Goal: Answer question/provide support: Share knowledge or assist other users

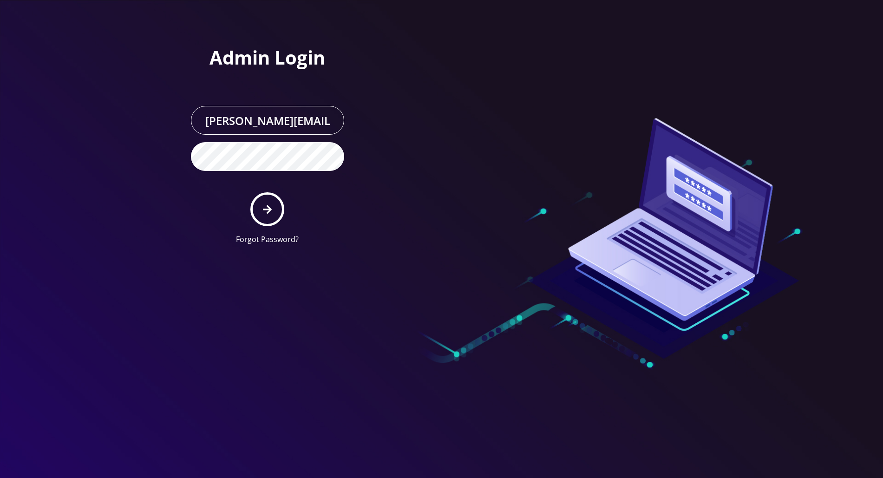
click at [261, 206] on button "submit" at bounding box center [267, 209] width 34 height 34
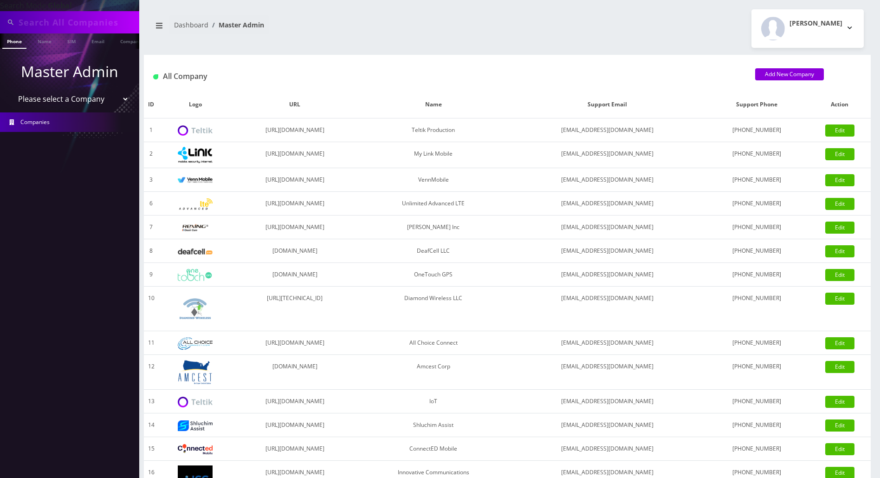
click at [79, 22] on input "text" at bounding box center [78, 22] width 118 height 18
paste input "7189387632"
type input "7189387632"
click at [12, 46] on link "Phone" at bounding box center [14, 40] width 24 height 15
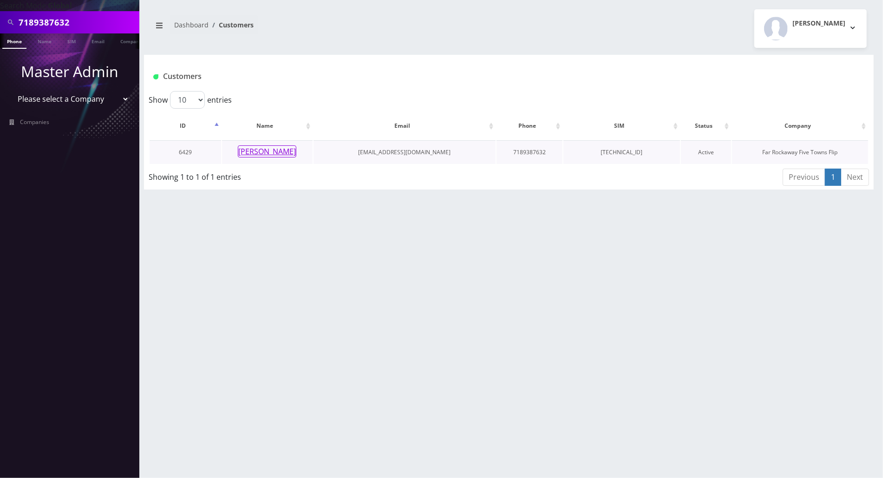
click at [263, 154] on button "[PERSON_NAME]" at bounding box center [267, 151] width 59 height 12
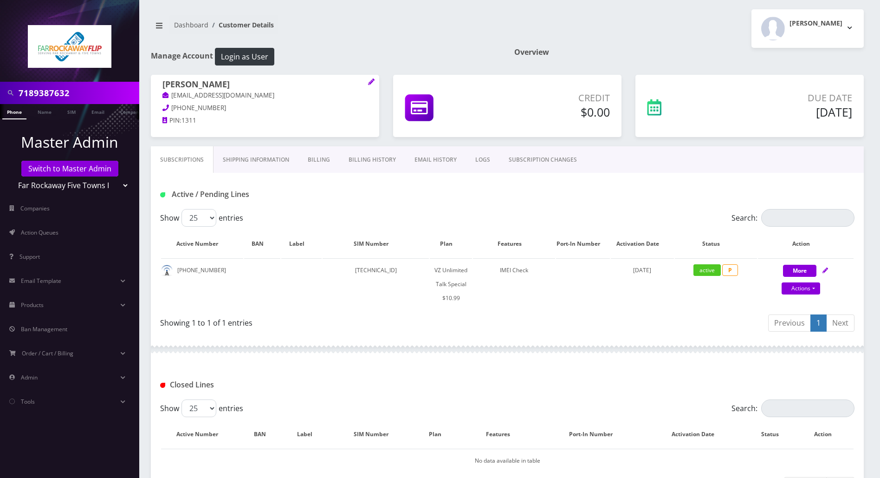
click at [480, 156] on link "LOGS" at bounding box center [482, 159] width 33 height 27
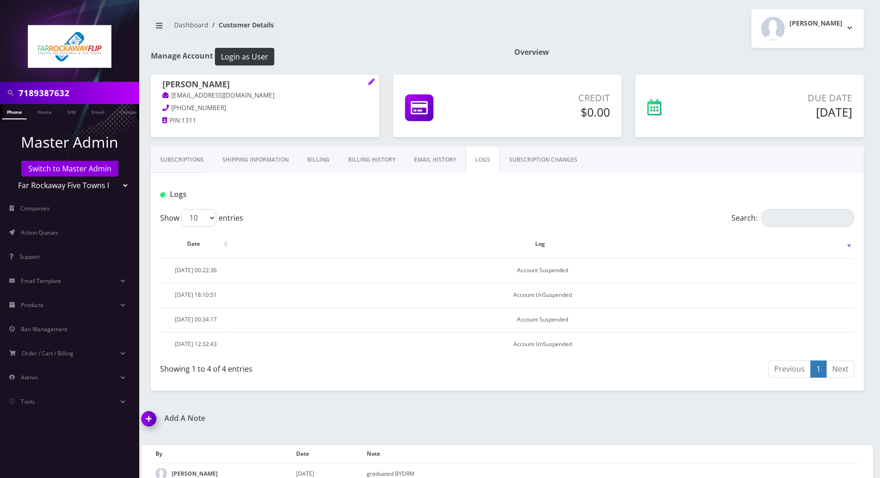
click at [527, 162] on link "SUBSCRIPTION CHANGES" at bounding box center [543, 159] width 87 height 27
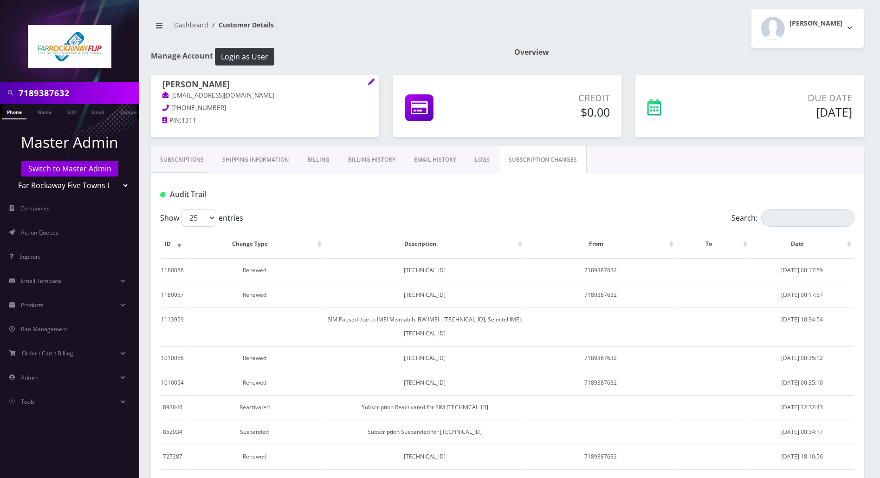
click at [313, 158] on link "Billing" at bounding box center [318, 159] width 41 height 27
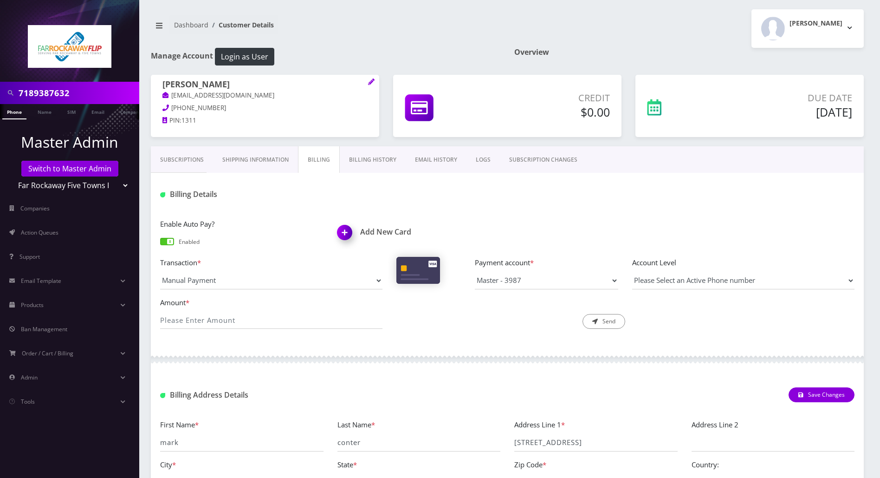
click at [368, 157] on link "Billing History" at bounding box center [373, 159] width 66 height 27
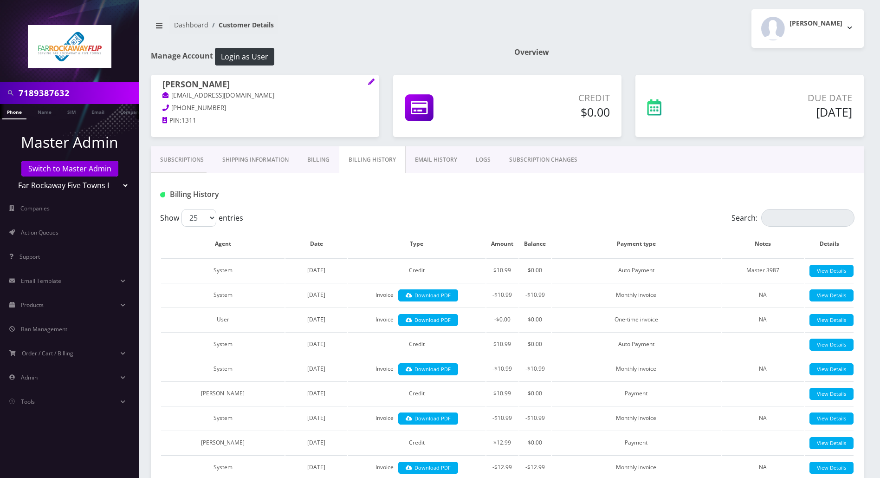
click at [183, 161] on link "Subscriptions" at bounding box center [182, 159] width 62 height 27
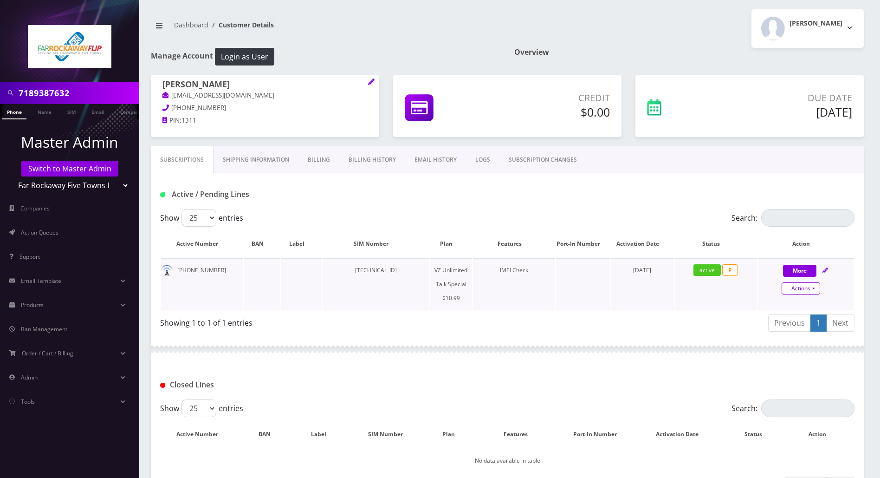
click at [817, 289] on link "Actions" at bounding box center [801, 288] width 39 height 12
select select "472"
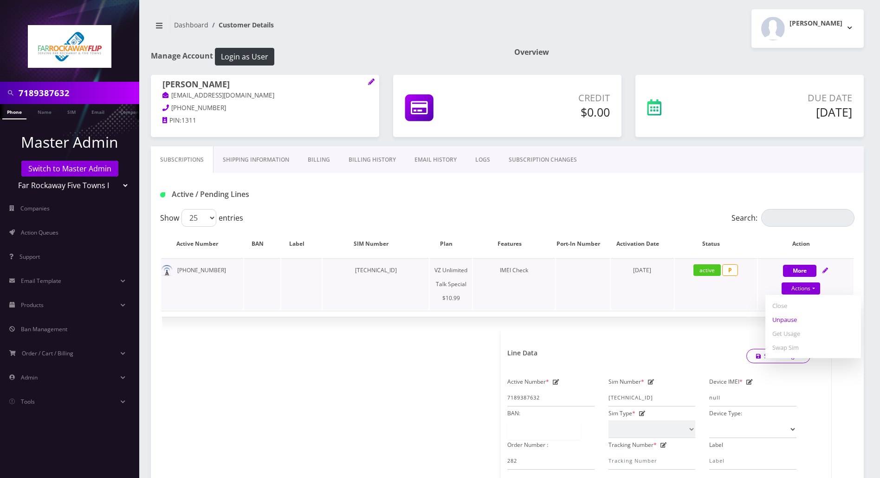
click at [795, 320] on link "Unpause" at bounding box center [814, 320] width 96 height 14
select select "472"
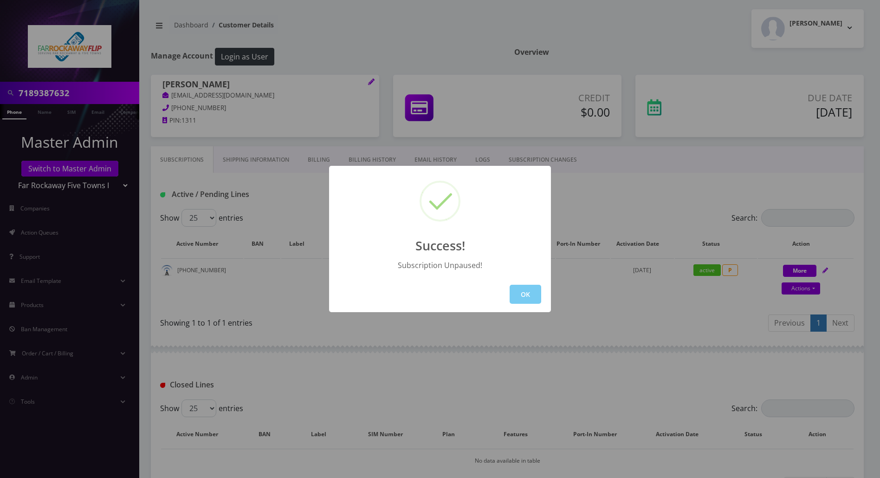
click at [521, 293] on button "OK" at bounding box center [526, 294] width 32 height 19
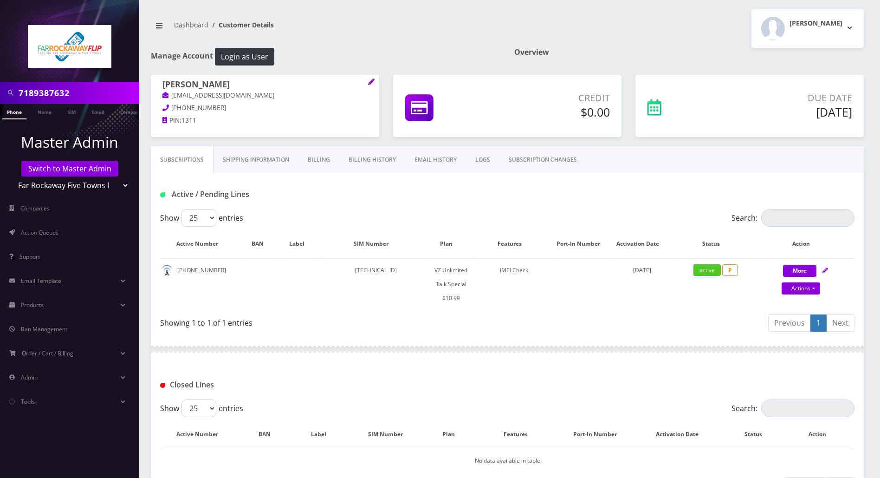
click at [12, 114] on link "Phone" at bounding box center [14, 111] width 24 height 15
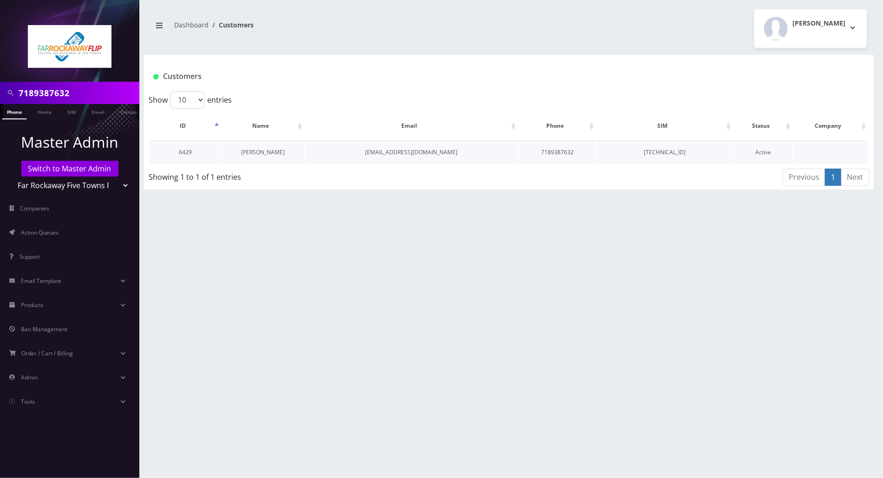
click at [256, 149] on link "[PERSON_NAME]" at bounding box center [263, 152] width 44 height 8
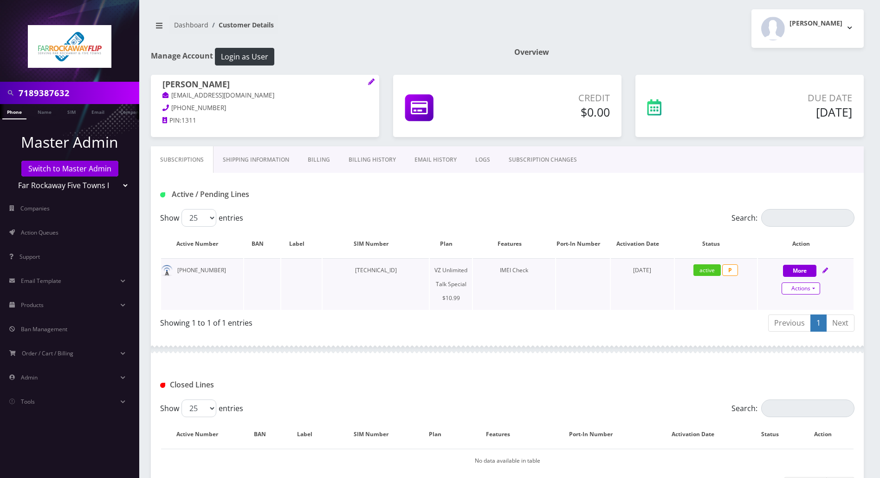
click at [813, 288] on link "Actions" at bounding box center [801, 288] width 39 height 12
select select "472"
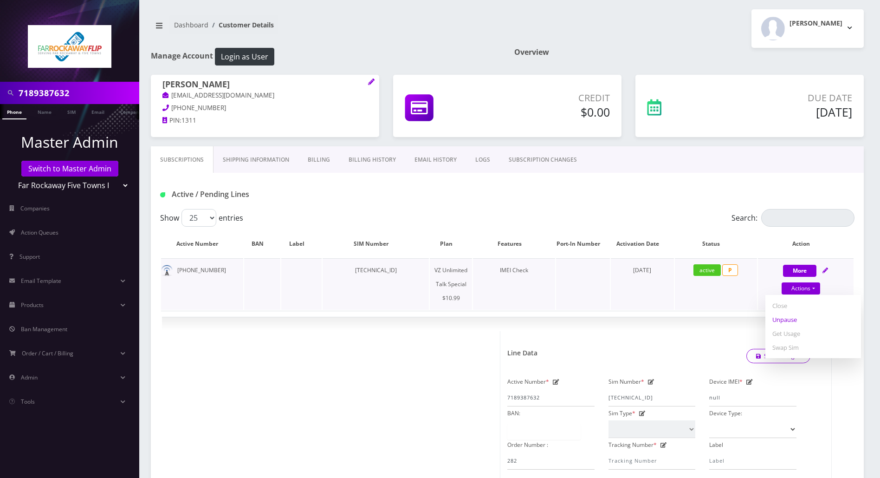
click at [791, 325] on link "Unpause" at bounding box center [814, 320] width 96 height 14
select select "472"
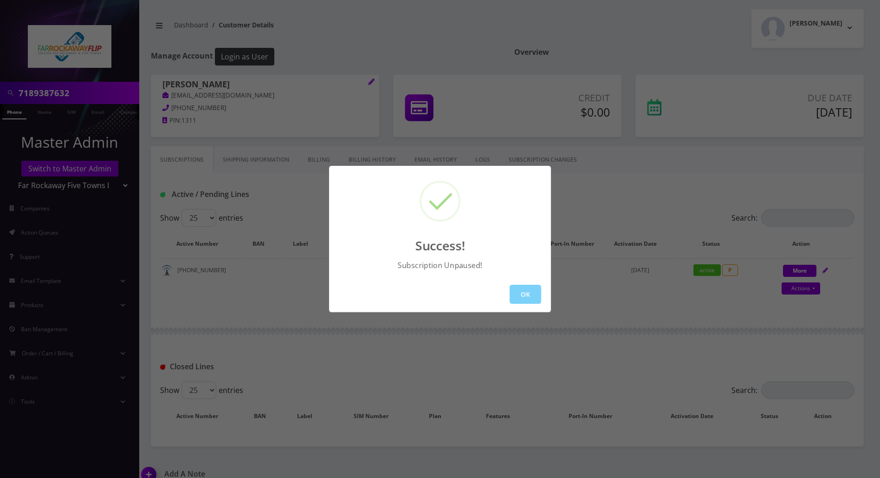
click at [816, 289] on div "Success! Subscription Unpaused! OK" at bounding box center [440, 239] width 880 height 478
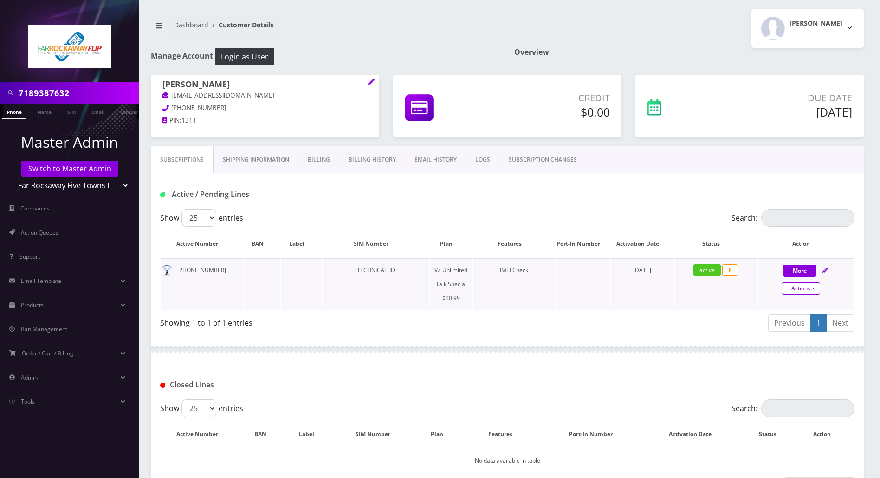
click at [814, 284] on link "Actions" at bounding box center [801, 288] width 39 height 12
select select "472"
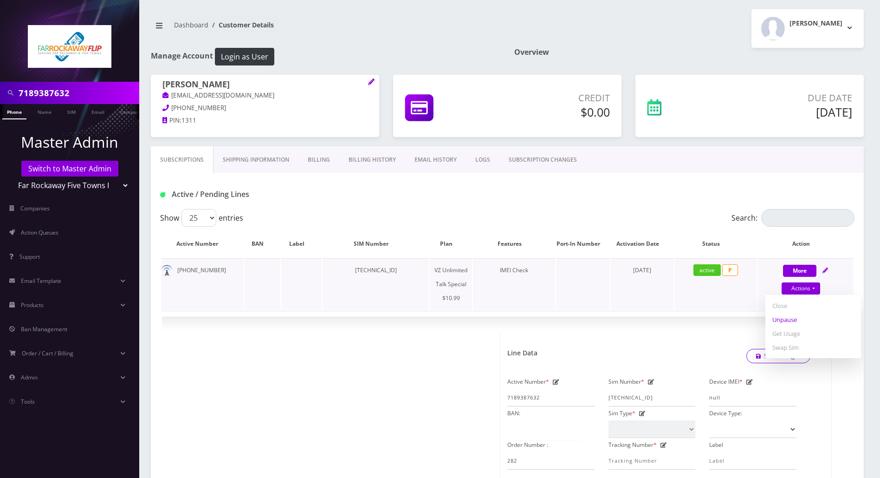
click at [788, 318] on link "Unpause" at bounding box center [814, 320] width 96 height 14
select select "472"
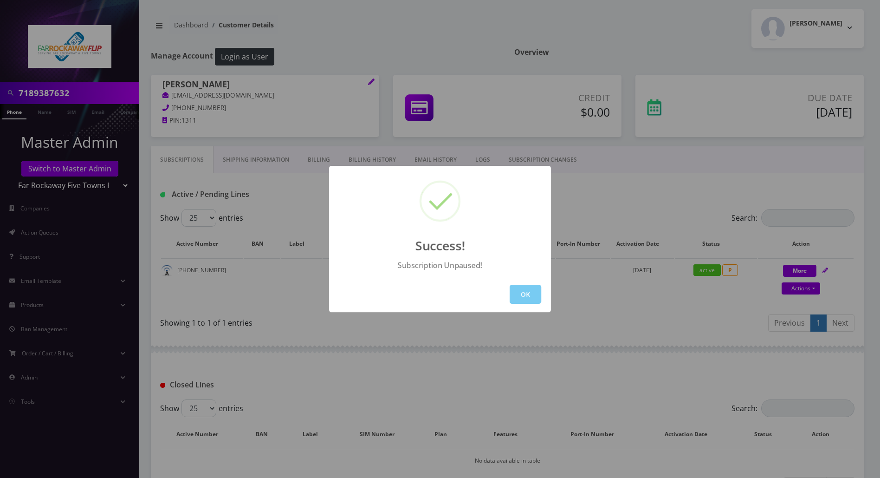
click at [530, 290] on button "OK" at bounding box center [526, 294] width 32 height 19
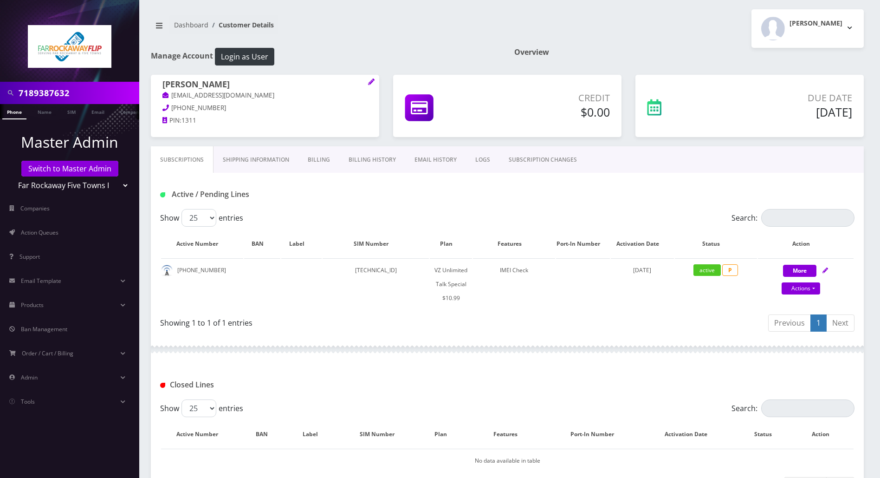
click at [522, 341] on div at bounding box center [507, 349] width 713 height 28
click at [814, 283] on link "Actions" at bounding box center [801, 288] width 39 height 12
select select "472"
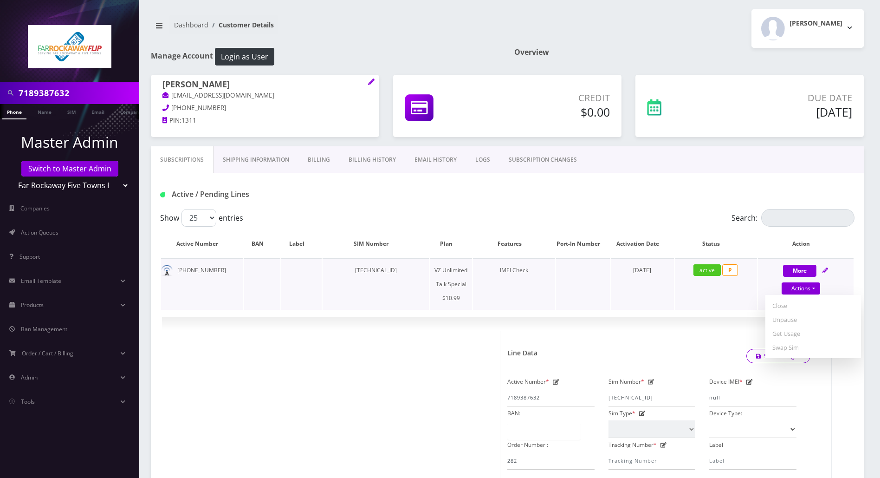
click at [838, 259] on td "More Actions Suspend Close Unpause Get Usage Swap Sim Confirm" at bounding box center [806, 284] width 96 height 52
select select "472"
click at [840, 247] on th "Action" at bounding box center [806, 243] width 96 height 27
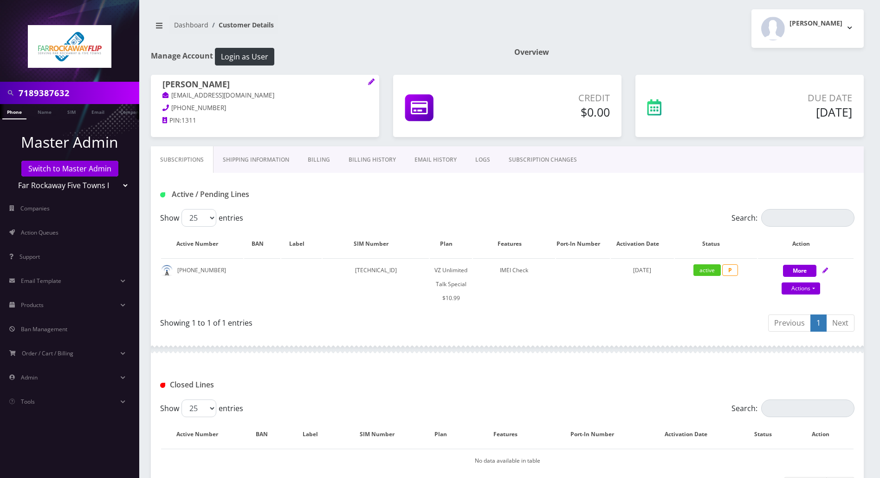
click at [480, 161] on link "LOGS" at bounding box center [482, 159] width 33 height 27
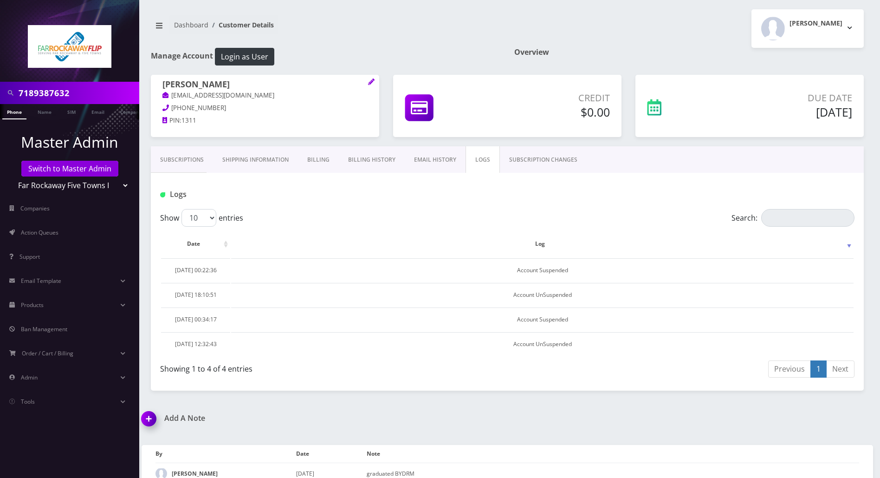
click at [535, 163] on link "SUBSCRIPTION CHANGES" at bounding box center [543, 159] width 87 height 27
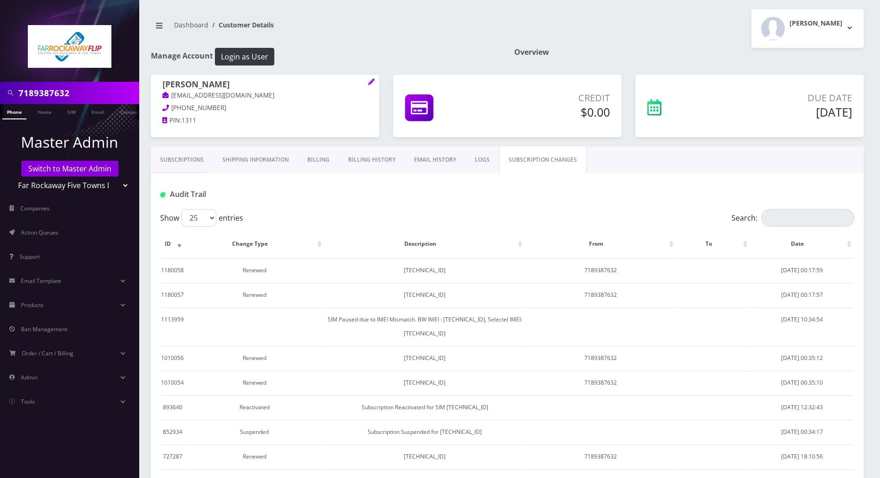
click at [476, 163] on link "LOGS" at bounding box center [482, 159] width 33 height 27
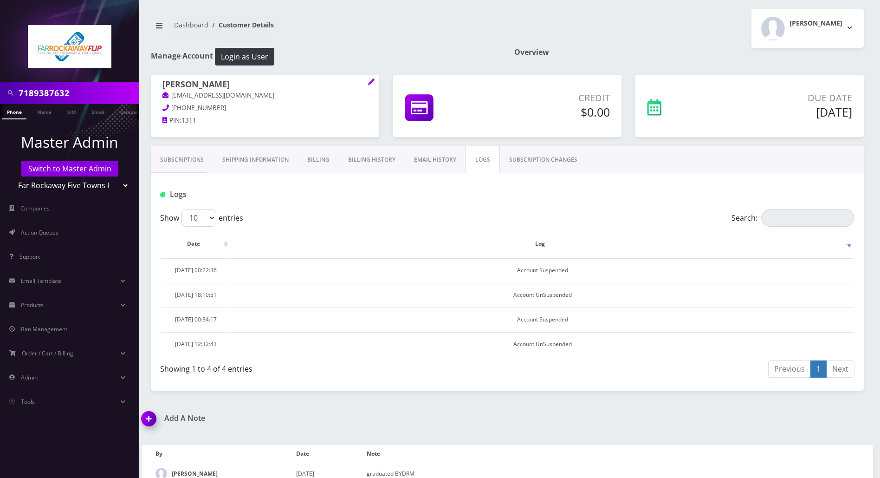
click at [186, 162] on link "Subscriptions" at bounding box center [182, 159] width 62 height 27
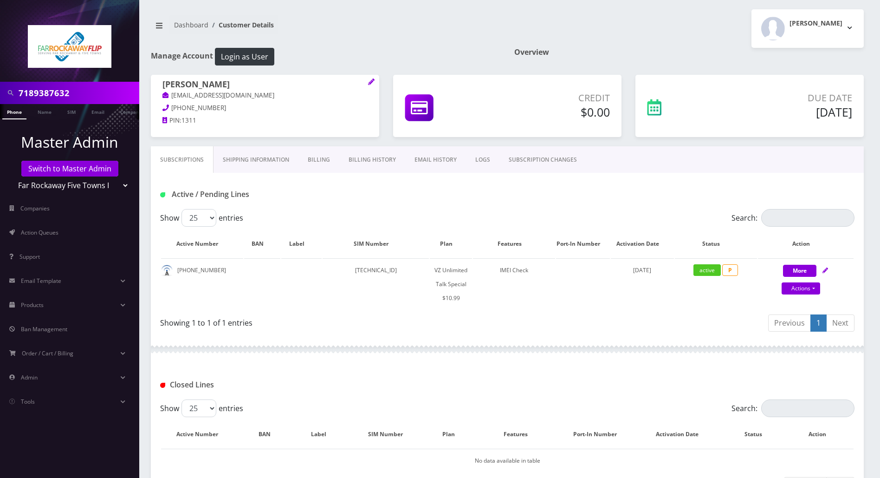
click at [14, 114] on link "Phone" at bounding box center [14, 111] width 24 height 15
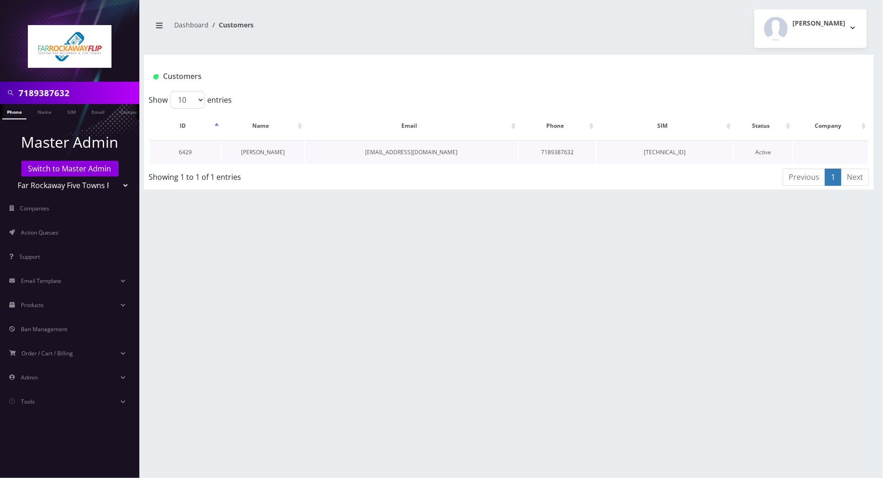
click at [261, 153] on link "[PERSON_NAME]" at bounding box center [263, 152] width 44 height 8
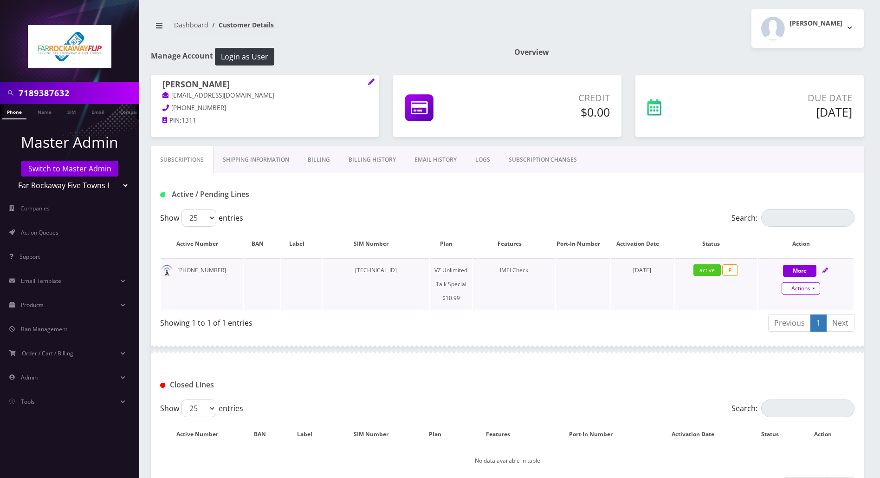
click at [815, 286] on link "Actions" at bounding box center [801, 288] width 39 height 12
select select "472"
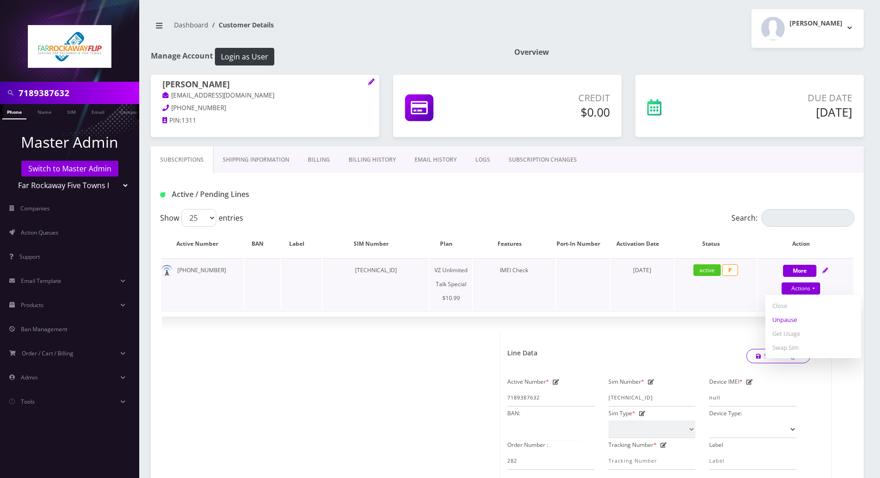
click at [789, 321] on link "Unpause" at bounding box center [814, 320] width 96 height 14
select select "472"
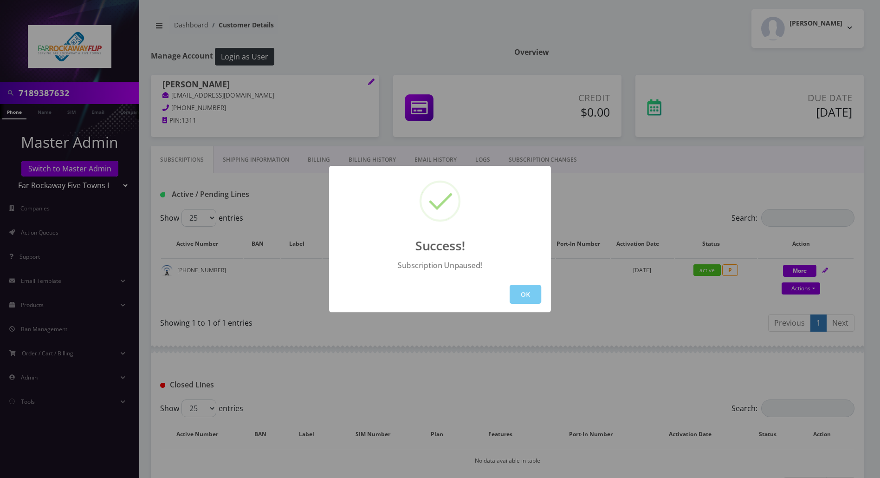
click at [529, 295] on button "OK" at bounding box center [526, 294] width 32 height 19
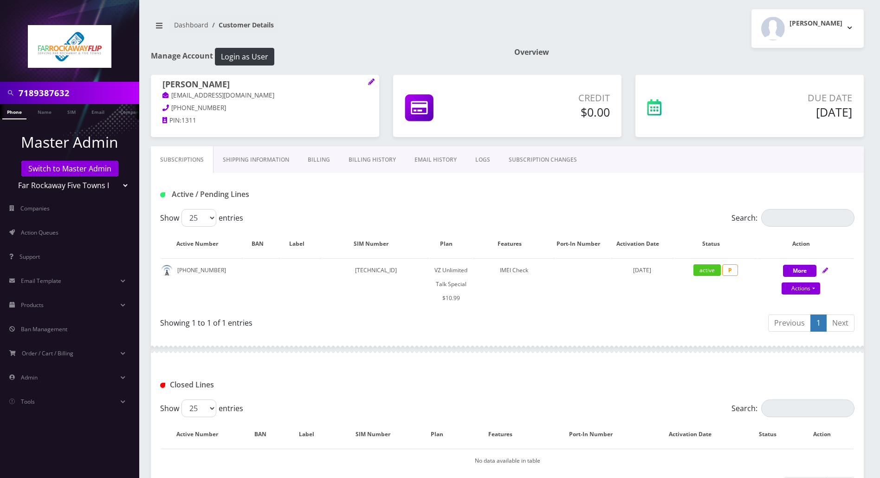
click at [407, 329] on div "Showing 1 to 1 of 1 entries" at bounding box center [333, 324] width 347 height 22
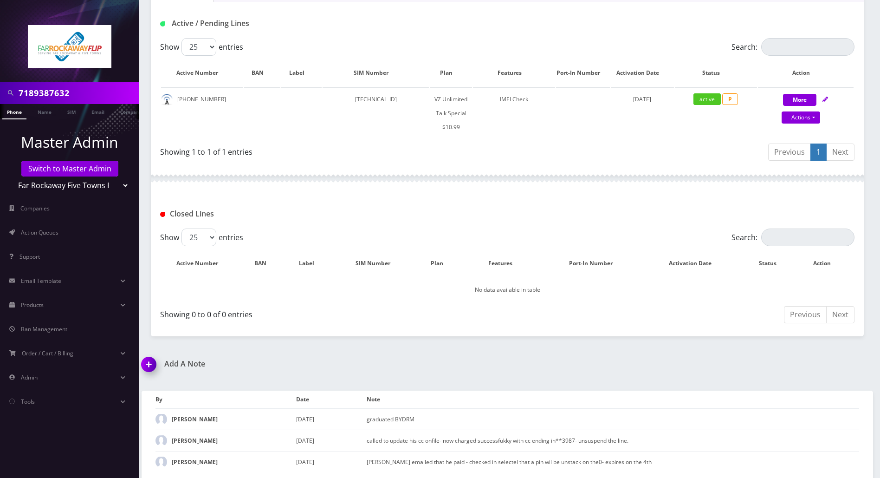
drag, startPoint x: 151, startPoint y: 360, endPoint x: 159, endPoint y: 362, distance: 7.7
click at [151, 360] on img at bounding box center [150, 367] width 27 height 27
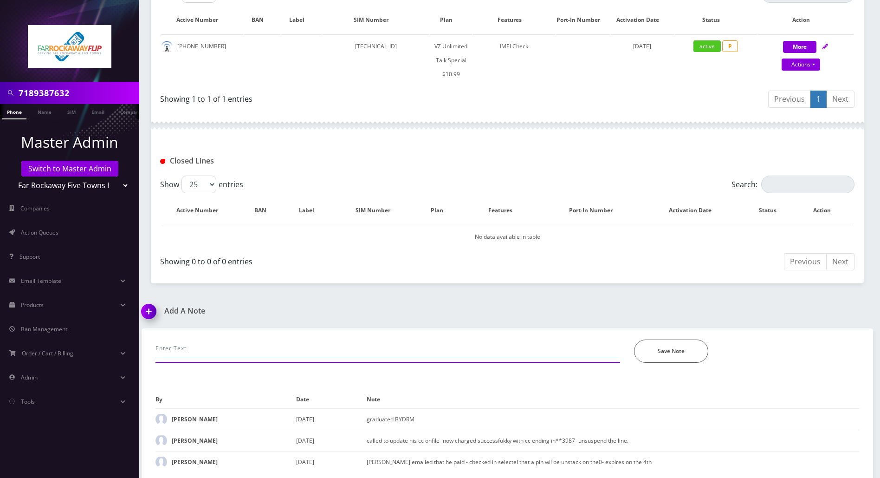
click at [239, 345] on input "text" at bounding box center [388, 348] width 465 height 18
paste input "Please have the customer turn airplane mode on, power the phone off, let it sit…"
click at [230, 350] on input "Tzvi emailed to reset the line- chatted selectel-- Please have the customer tur…" at bounding box center [388, 348] width 465 height 18
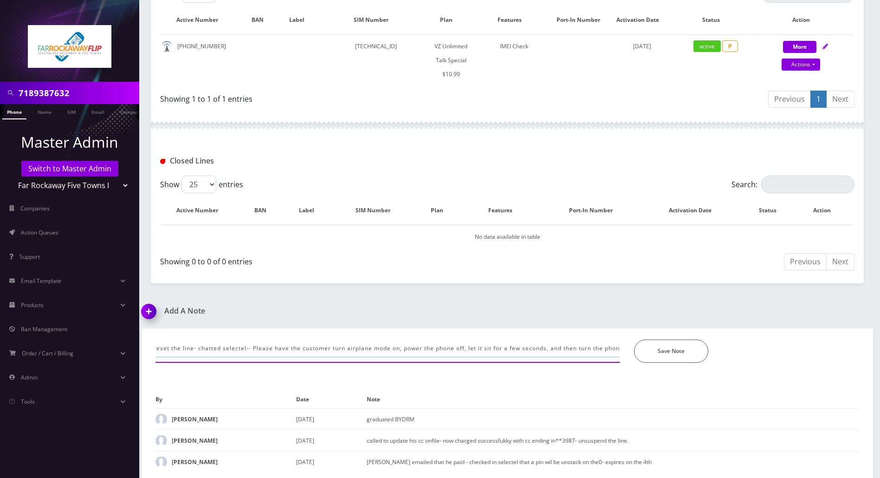
click at [214, 344] on input "Tzvi emailed to reset the line- chatted selectel-- Please have the customer tur…" at bounding box center [388, 348] width 465 height 18
type input "Tzvi emailed to reset the line- chatted selectel-- who advised to "Please have …"
click at [658, 340] on button "Save Note" at bounding box center [671, 350] width 74 height 23
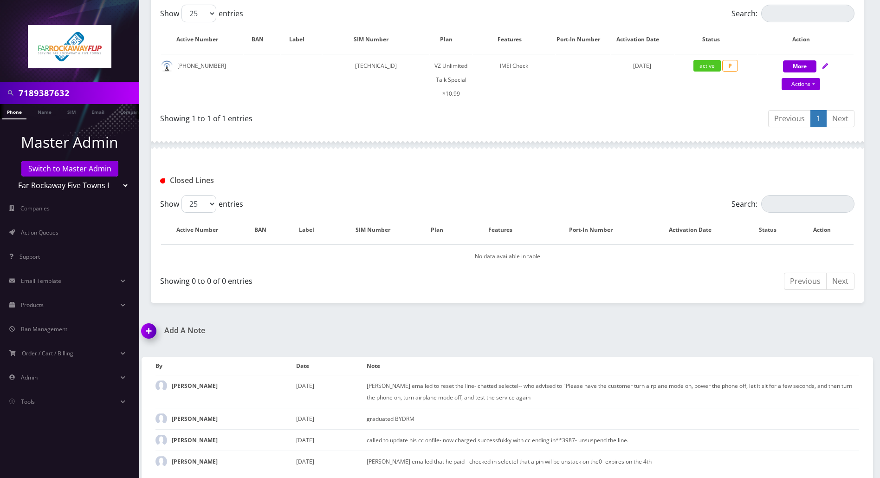
scroll to position [80, 0]
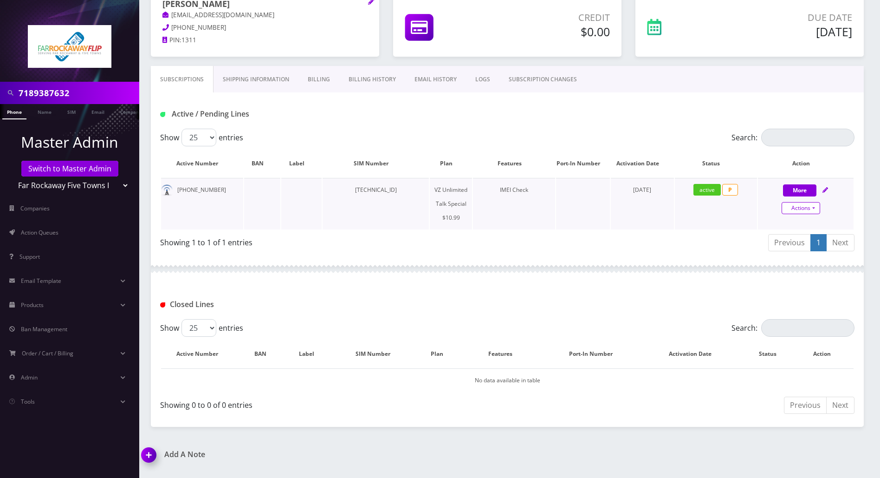
click at [815, 205] on link "Actions" at bounding box center [801, 208] width 39 height 12
select select "472"
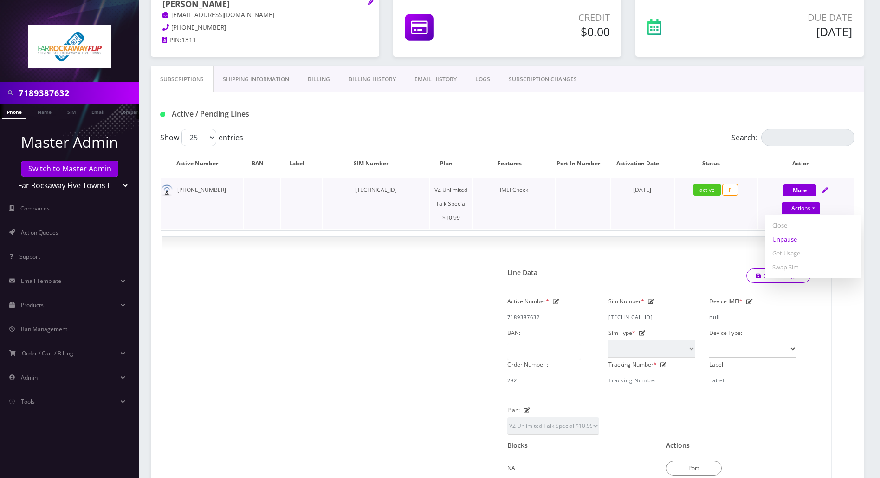
click at [793, 238] on link "Unpause" at bounding box center [814, 239] width 96 height 14
select select "472"
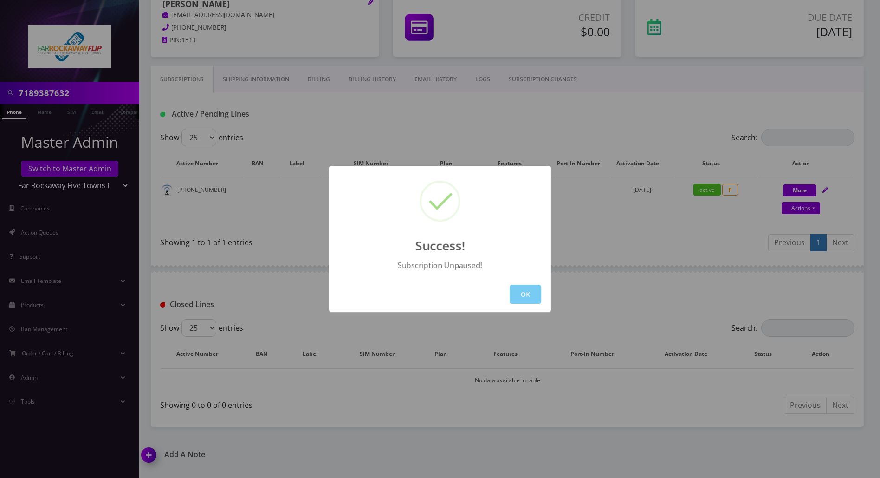
click at [529, 293] on button "OK" at bounding box center [526, 294] width 32 height 19
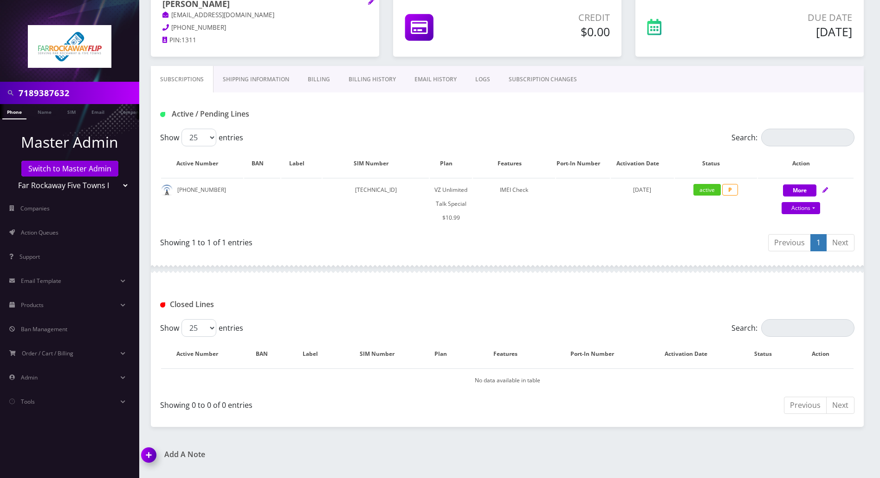
click at [469, 268] on div at bounding box center [507, 269] width 713 height 28
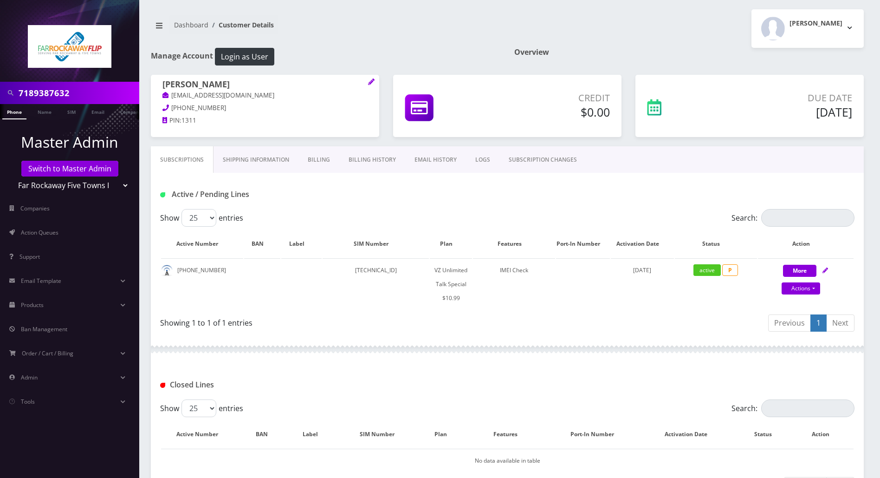
click at [476, 160] on link "LOGS" at bounding box center [482, 159] width 33 height 27
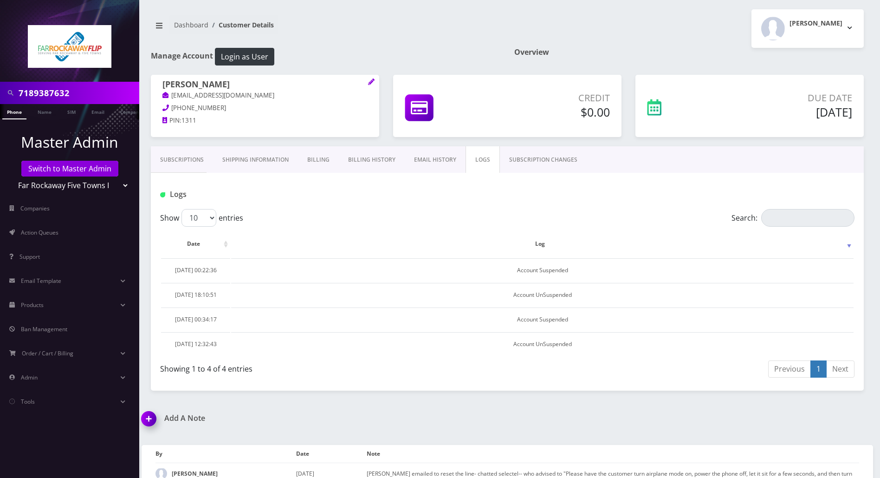
click at [171, 159] on link "Subscriptions" at bounding box center [182, 159] width 62 height 27
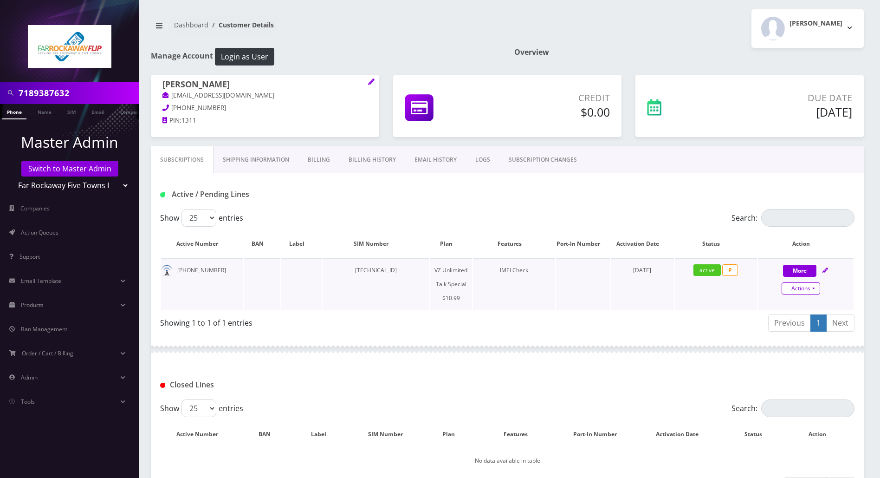
click at [810, 287] on link "Actions" at bounding box center [801, 288] width 39 height 12
select select "472"
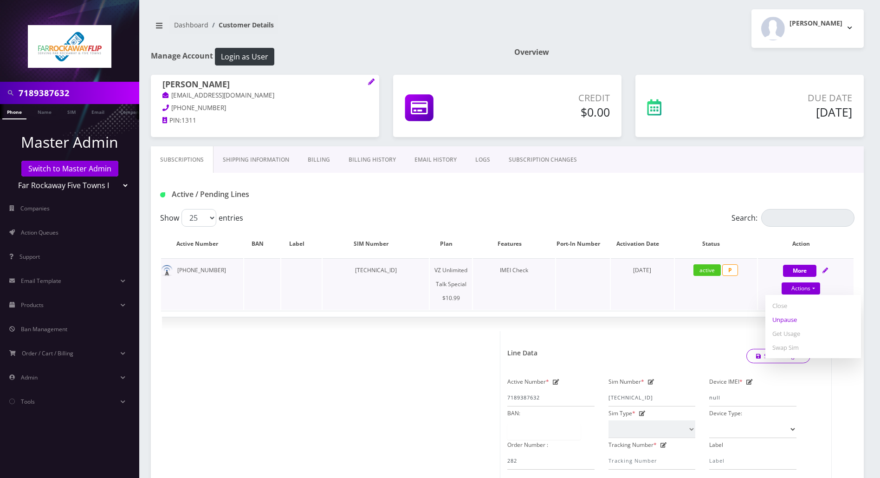
click at [784, 320] on link "Unpause" at bounding box center [814, 320] width 96 height 14
select select "472"
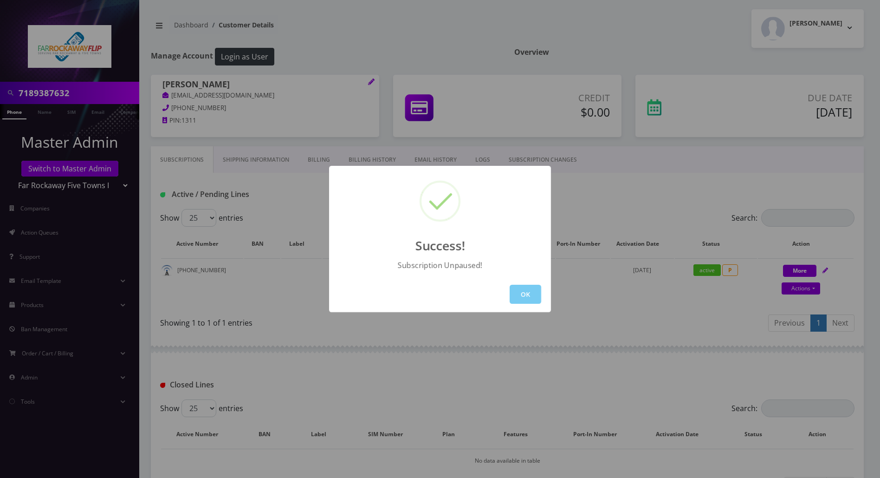
click at [510, 295] on button "OK" at bounding box center [526, 294] width 32 height 19
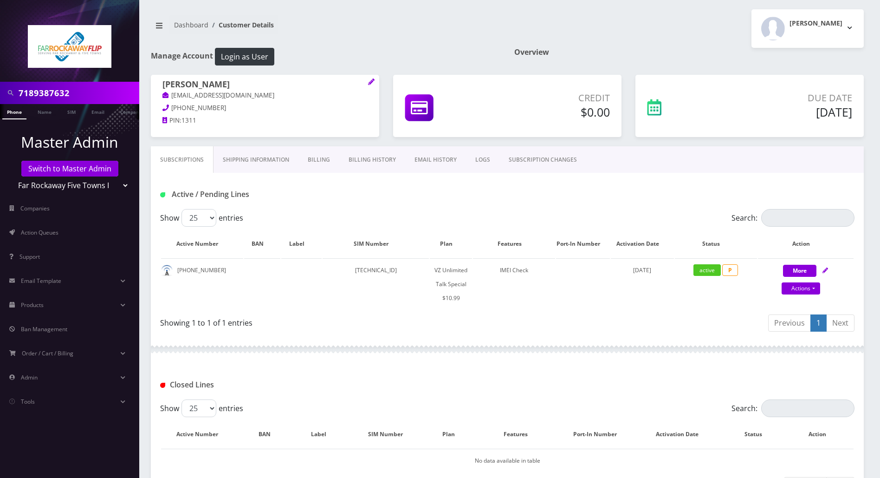
click at [13, 113] on link "Phone" at bounding box center [14, 111] width 24 height 15
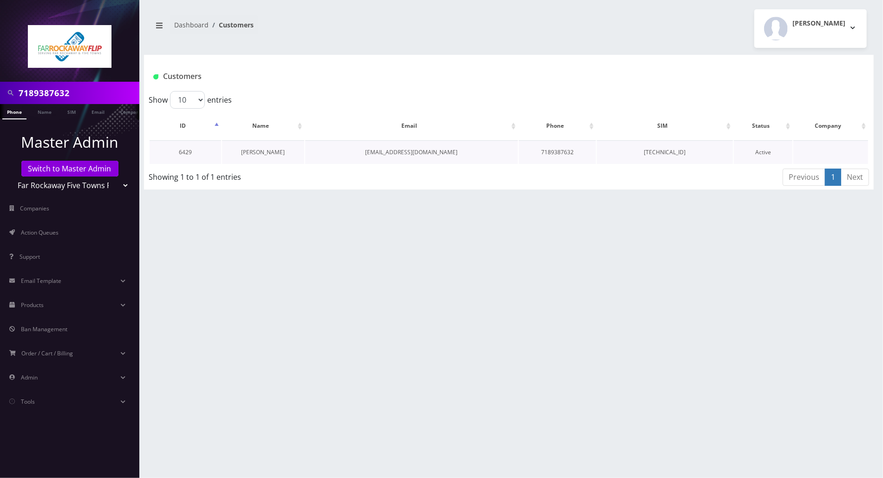
click at [264, 153] on link "[PERSON_NAME]" at bounding box center [263, 152] width 44 height 8
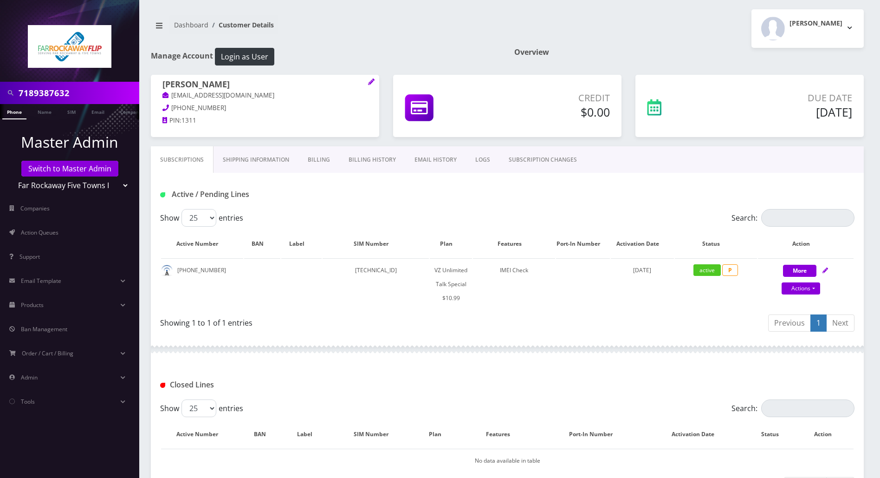
click at [360, 359] on div at bounding box center [507, 349] width 713 height 28
drag, startPoint x: 75, startPoint y: 94, endPoint x: -4, endPoint y: 93, distance: 78.9
click at [0, 93] on html "7189387632 Phone Name SIM Email Company Customer Master Admin Switch to Master …" at bounding box center [440, 342] width 880 height 684
drag, startPoint x: 74, startPoint y: 89, endPoint x: -3, endPoint y: 92, distance: 77.6
click at [0, 92] on html "3292360813 Phone Name SIM Email Company Customer Master Admin Switch to Master …" at bounding box center [440, 342] width 880 height 684
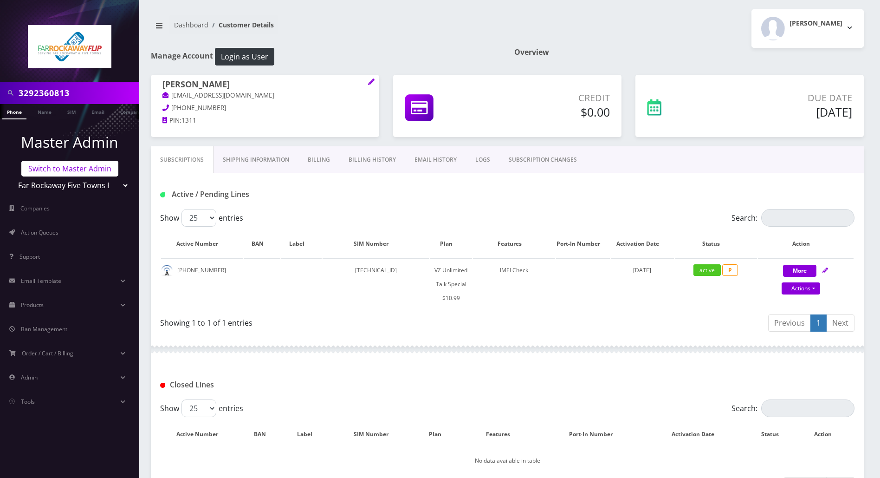
type input "3292360813"
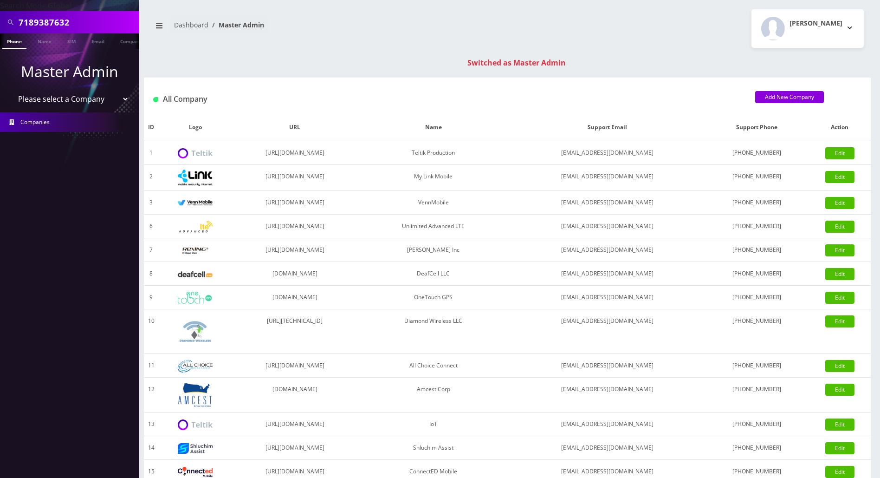
drag, startPoint x: 87, startPoint y: 21, endPoint x: -4, endPoint y: 20, distance: 90.6
click at [0, 20] on html "Search Mode: Global 7189387632 Phone Name SIM Email Company Customer Master Adm…" at bounding box center [440, 330] width 880 height 660
paste input "3292360813"
type input "3292360813"
click at [18, 40] on link "Phone" at bounding box center [14, 40] width 24 height 15
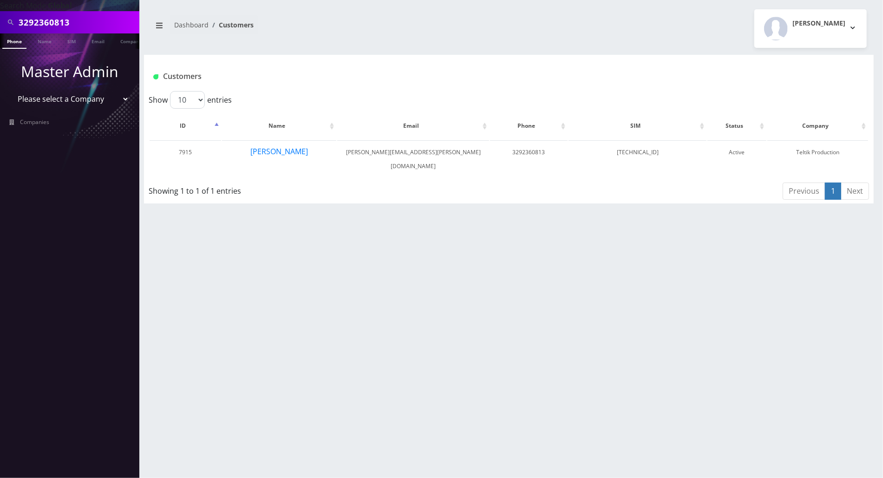
click at [281, 231] on div "3292360813 Phone Name SIM Email Company Customer Dashboard Customers [PERSON_NA…" at bounding box center [509, 239] width 748 height 478
click at [271, 149] on button "[PERSON_NAME]" at bounding box center [279, 151] width 59 height 12
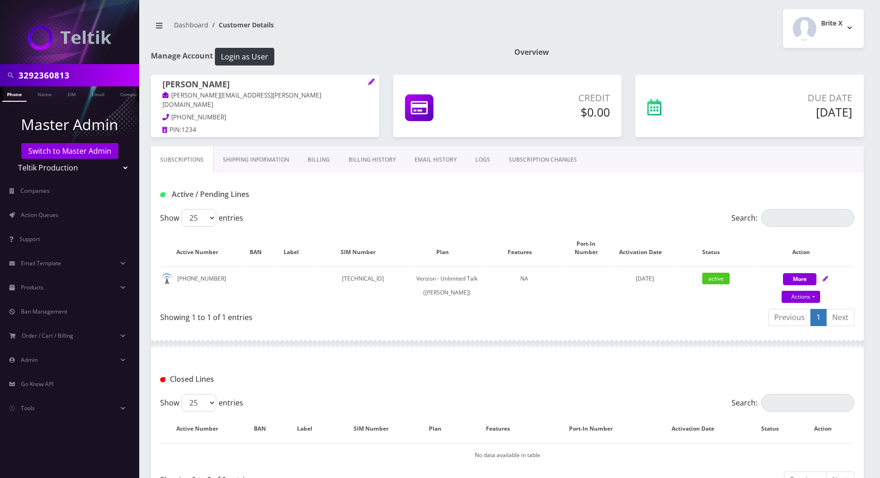
click at [331, 363] on div "Closed Lines" at bounding box center [507, 376] width 713 height 36
click at [465, 348] on div at bounding box center [507, 344] width 713 height 28
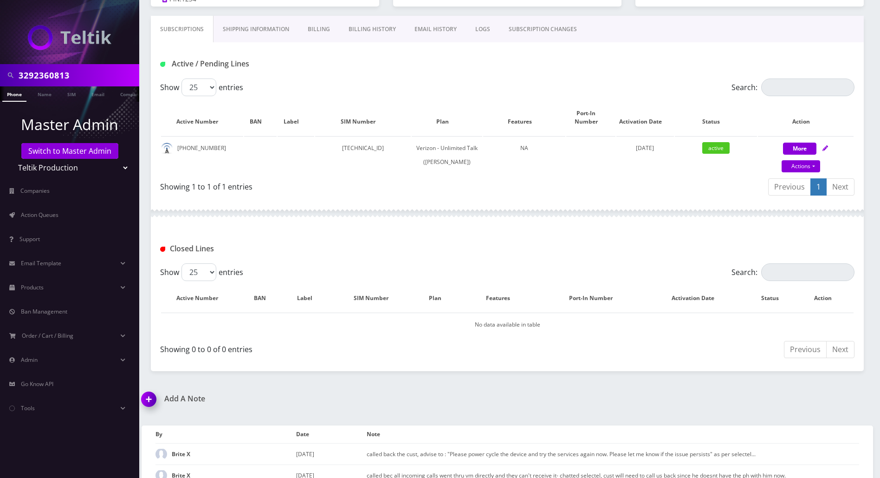
scroll to position [69, 0]
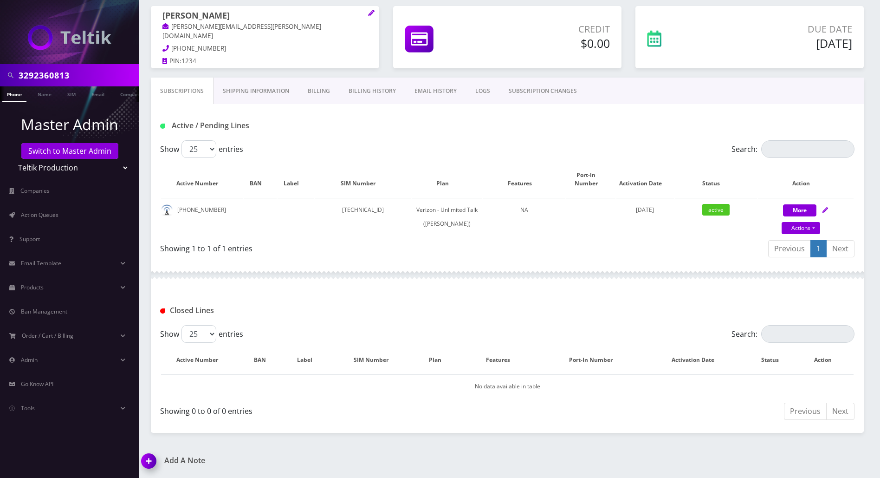
click at [796, 113] on div "Active / Pending Lines" at bounding box center [507, 122] width 713 height 36
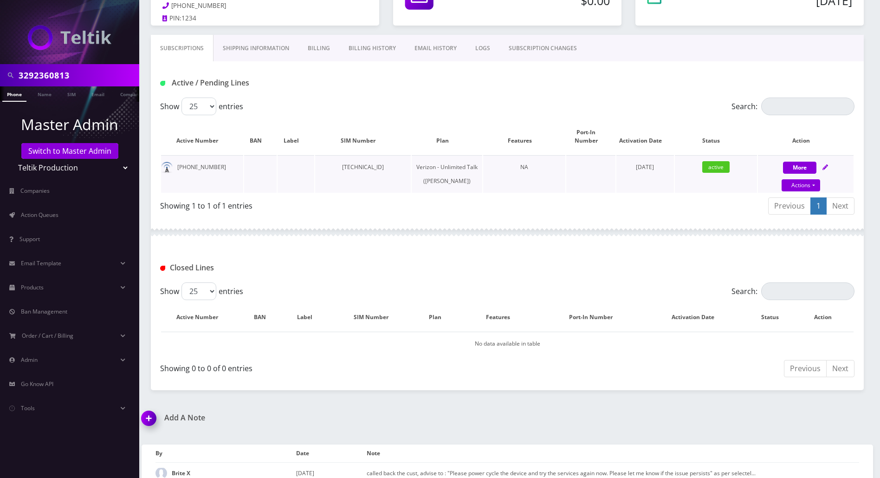
scroll to position [130, 0]
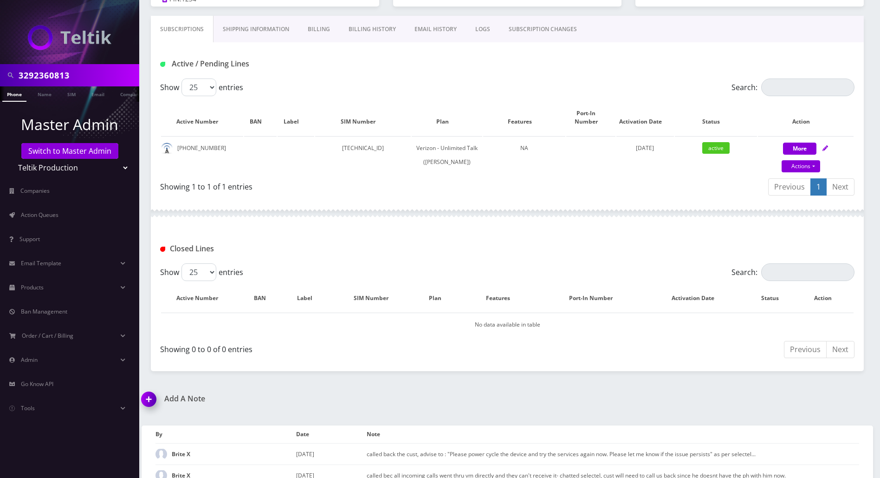
click at [357, 57] on div "Active / Pending Lines" at bounding box center [271, 63] width 236 height 15
click at [477, 210] on div at bounding box center [507, 213] width 713 height 28
click at [146, 403] on img at bounding box center [150, 402] width 27 height 27
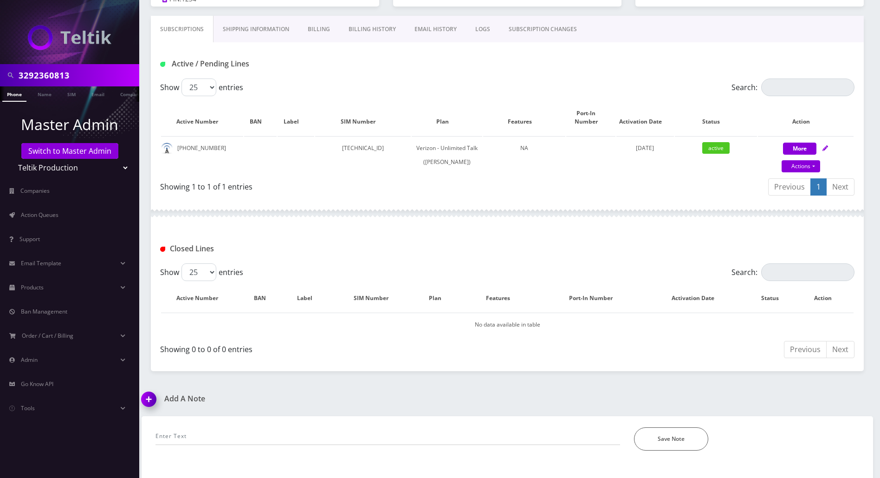
scroll to position [245, 0]
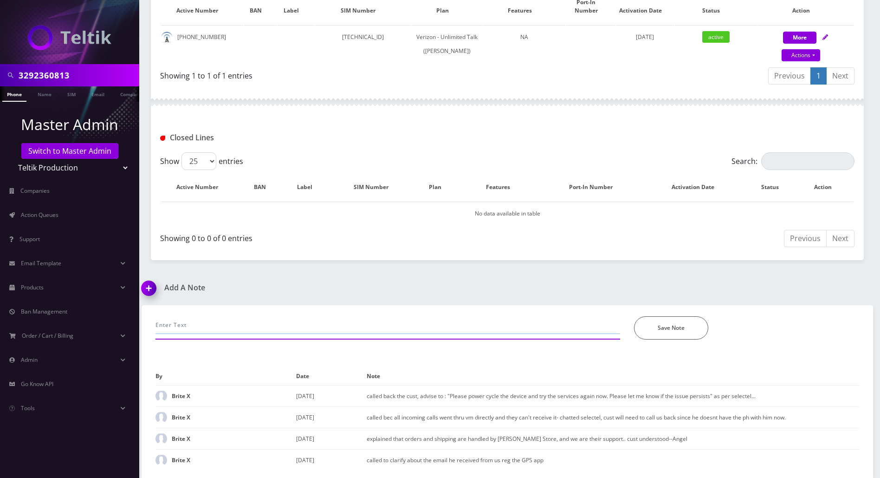
click at [304, 326] on input "text" at bounding box center [388, 325] width 465 height 18
click at [304, 326] on input "called again- still not working," at bounding box center [388, 325] width 465 height 18
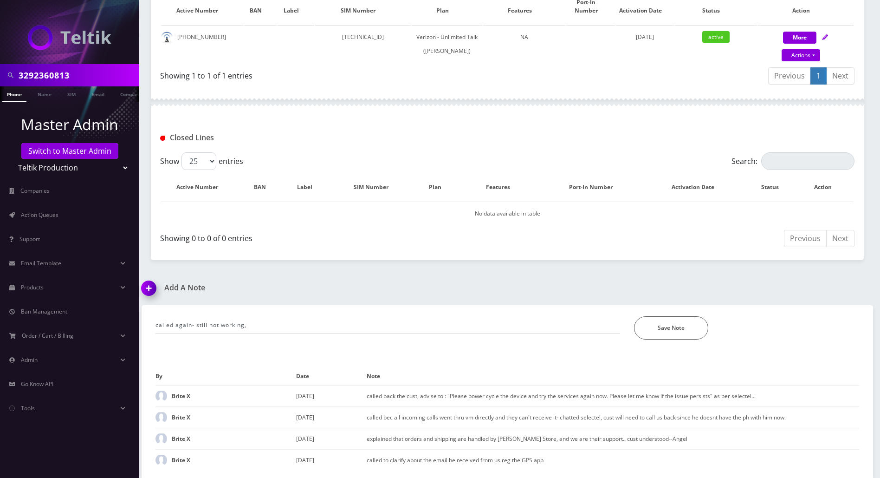
click at [840, 280] on div "3292360813 Phone Name SIM Email Company Customer Dashboard Customer Details Bri…" at bounding box center [508, 118] width 746 height 719
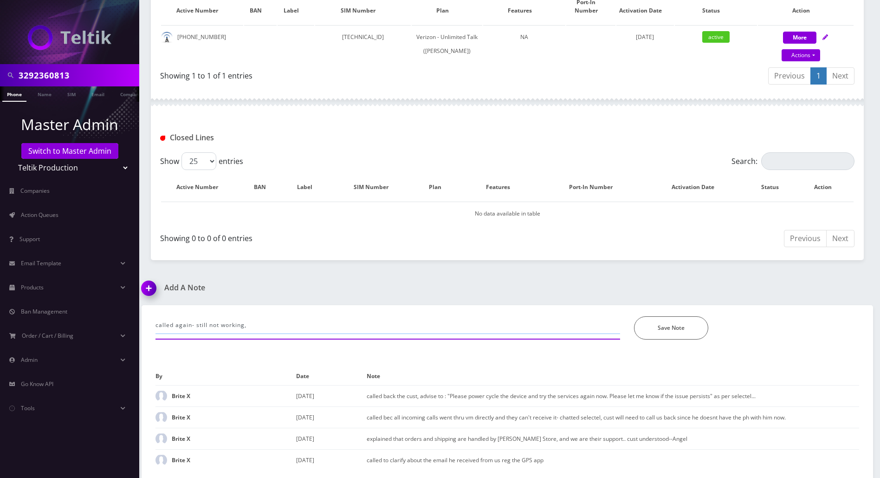
click at [316, 323] on input "called again- still not working," at bounding box center [388, 325] width 465 height 18
type input "called again- still not working, advise to try inserting the sim to a diffrent …"
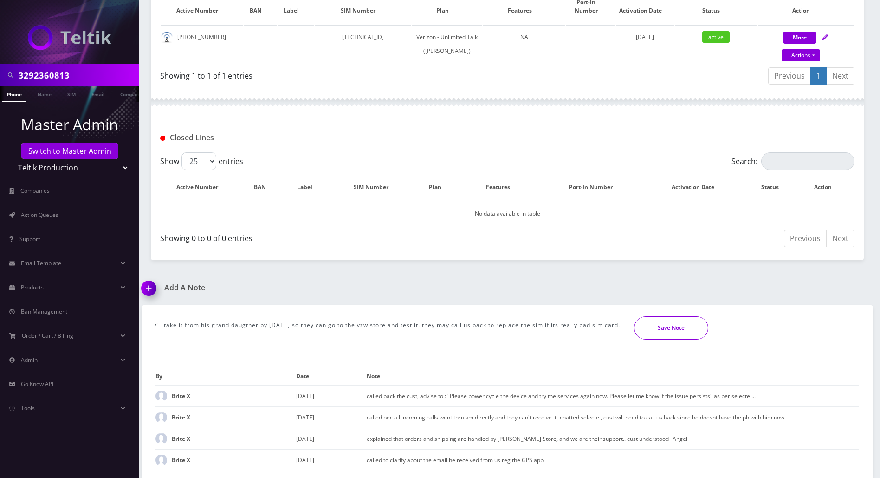
scroll to position [0, 0]
click at [672, 328] on button "Save Note" at bounding box center [671, 327] width 74 height 23
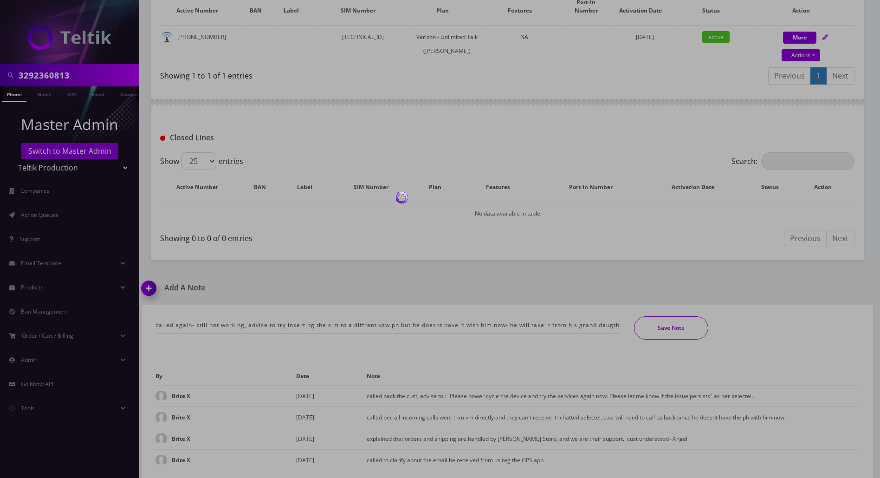
scroll to position [225, 0]
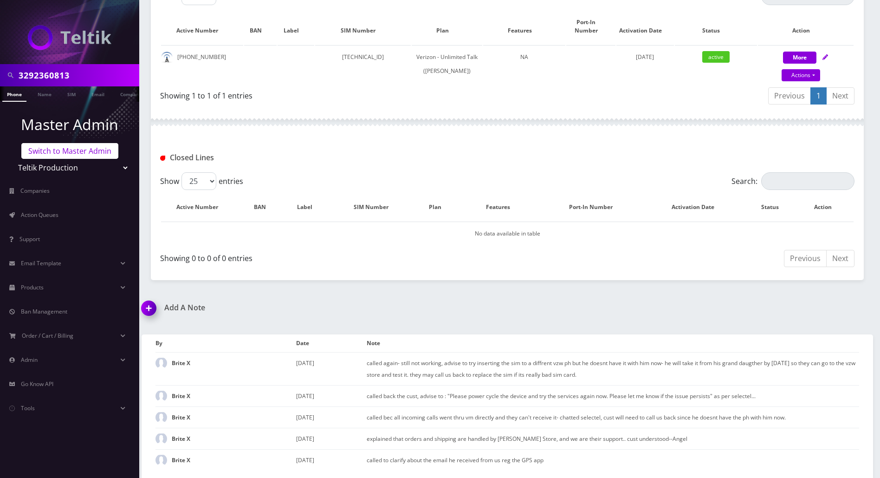
click at [98, 154] on link "Switch to Master Admin" at bounding box center [69, 151] width 97 height 16
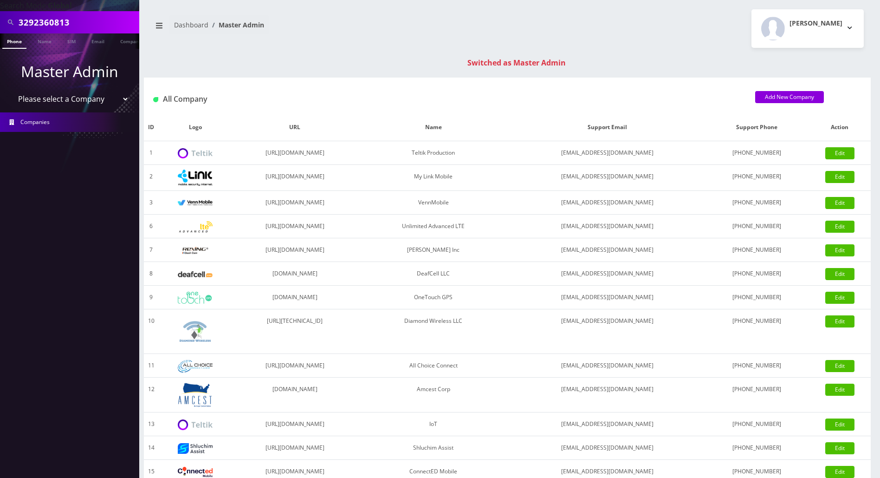
drag, startPoint x: 84, startPoint y: 22, endPoint x: -4, endPoint y: 17, distance: 87.9
click at [0, 17] on html "Search Mode: Global 3292360813 Phone Name SIM Email Company Customer Master Adm…" at bounding box center [440, 330] width 880 height 660
click at [62, 24] on input "text" at bounding box center [78, 22] width 118 height 18
paste input "8483291249"
type input "8483291249"
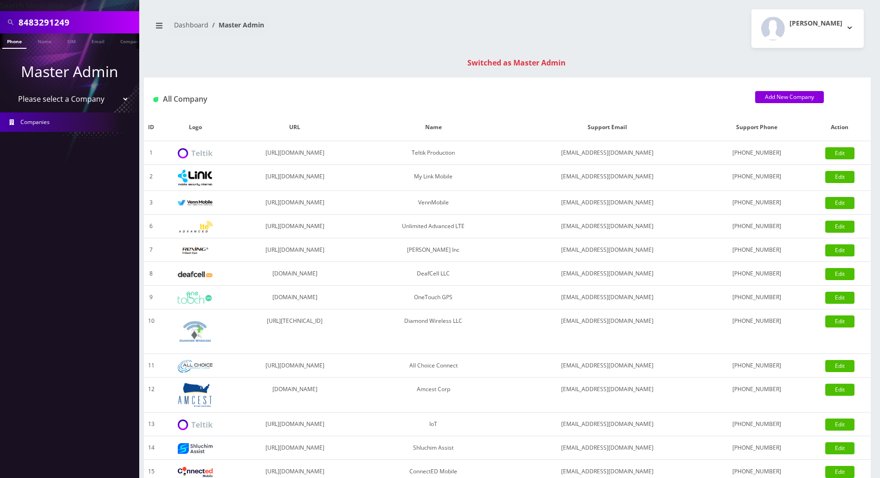
click at [13, 39] on link "Phone" at bounding box center [14, 40] width 24 height 15
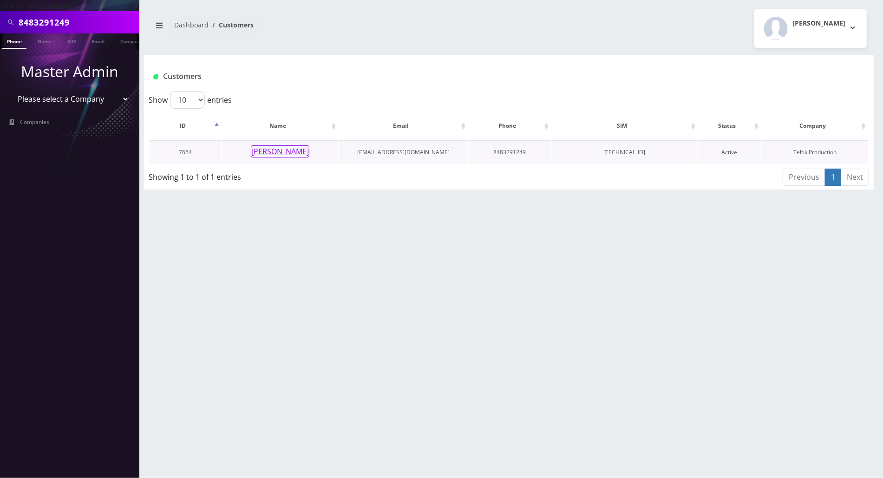
click at [275, 151] on button "[PERSON_NAME]" at bounding box center [280, 151] width 59 height 12
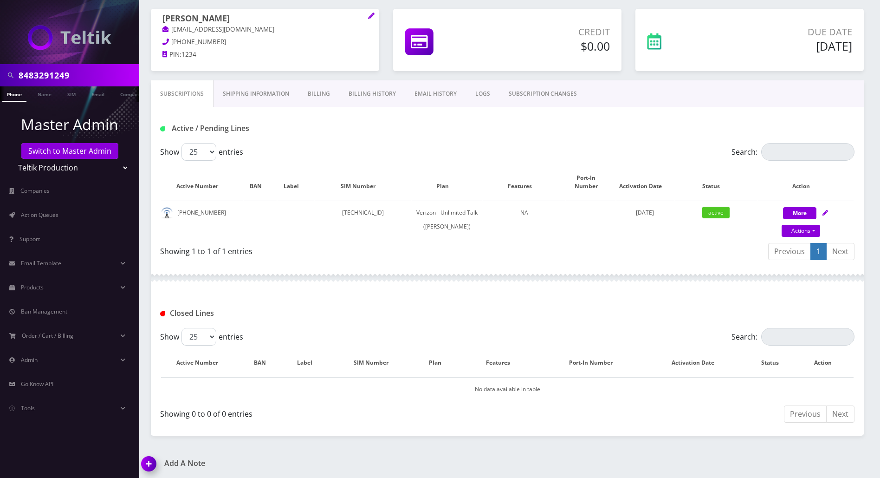
scroll to position [73, 0]
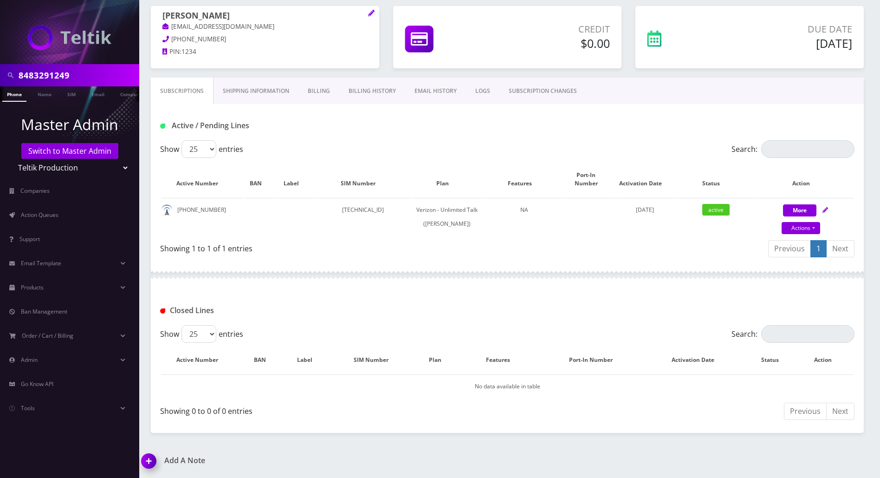
click at [357, 143] on div "Show 25 50 100 250 500 entries" at bounding box center [420, 149] width 521 height 18
click at [371, 289] on div "Closed Lines" at bounding box center [507, 307] width 713 height 36
click at [152, 460] on img at bounding box center [150, 463] width 27 height 27
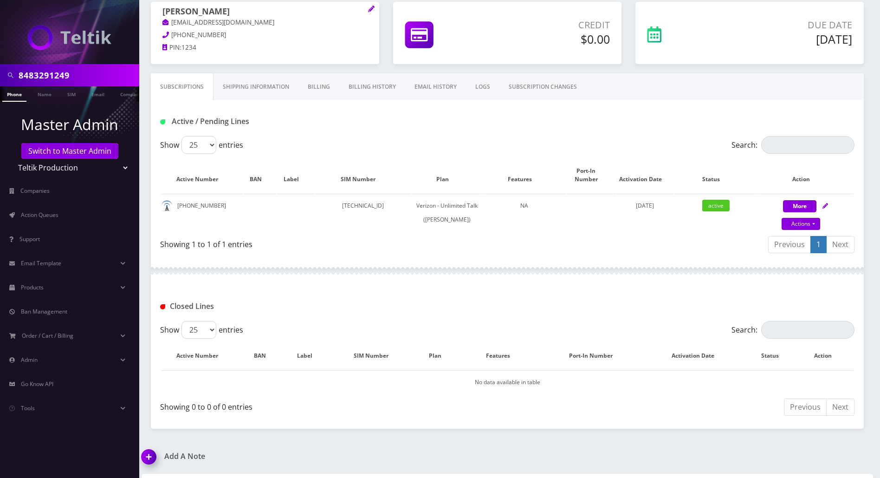
scroll to position [126, 0]
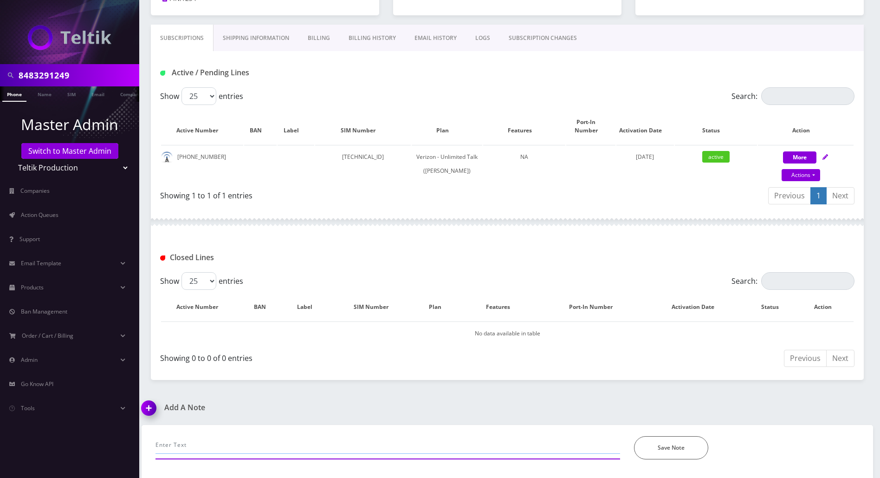
click at [241, 443] on input "text" at bounding box center [388, 445] width 465 height 18
paste input "8483291249"
type input "called for line is not workng she admtted inserting the sim to a dffrent ph-- 8…"
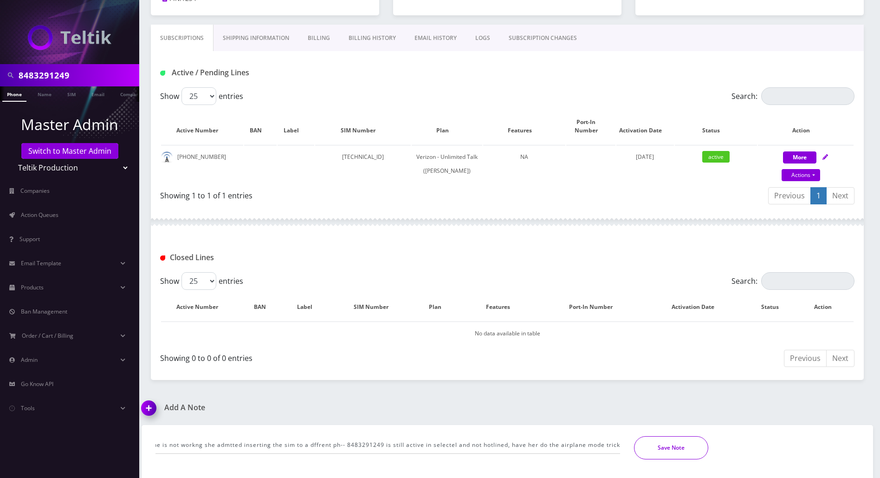
scroll to position [0, 0]
click at [657, 448] on button "Save Note" at bounding box center [671, 447] width 74 height 23
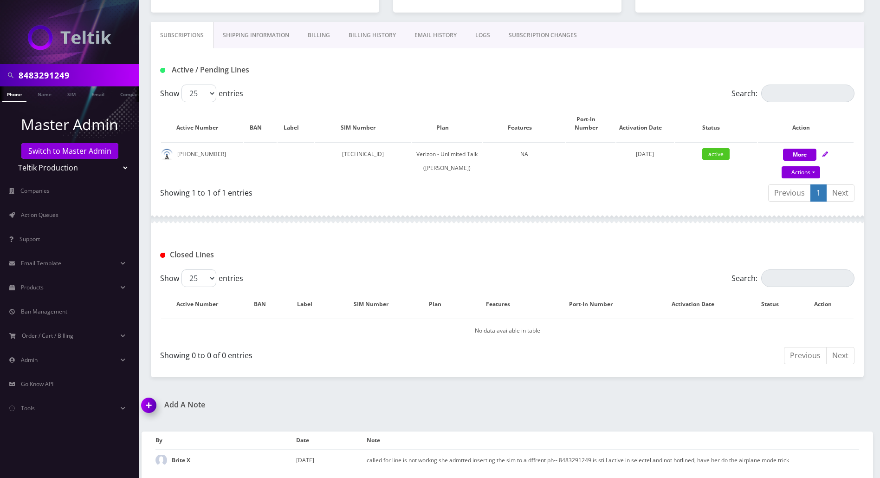
click at [856, 256] on div "Closed Lines" at bounding box center [507, 254] width 709 height 15
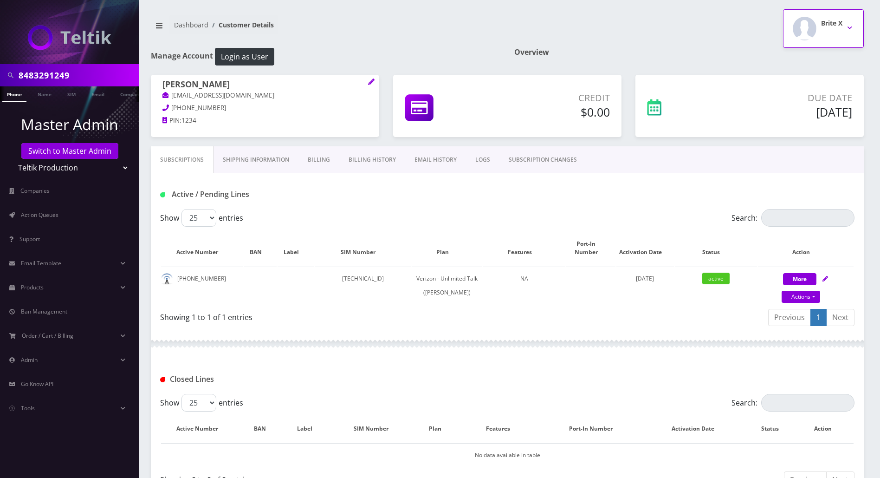
click at [848, 25] on button "Brite X" at bounding box center [823, 28] width 81 height 39
click at [807, 59] on link "Logout" at bounding box center [823, 58] width 81 height 13
